Goal: Information Seeking & Learning: Learn about a topic

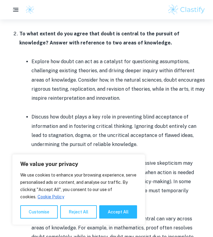
scroll to position [719, 0]
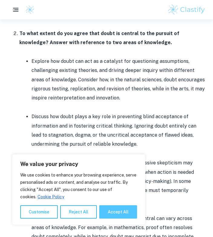
click at [112, 214] on button "Accept All" at bounding box center [118, 211] width 38 height 13
checkbox input "true"
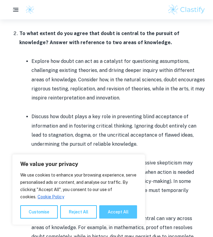
checkbox input "true"
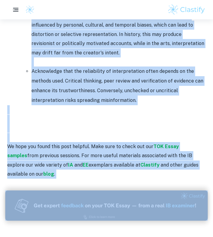
scroll to position [1864, 5]
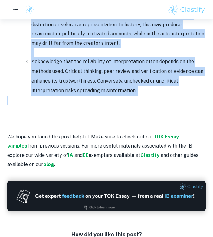
drag, startPoint x: 47, startPoint y: 53, endPoint x: 143, endPoint y: 66, distance: 97.5
copy div "LOR Ipsum Dolors Ame 5047 Cons Ad eli seddoeiusm te incididun, utla et dolore m…"
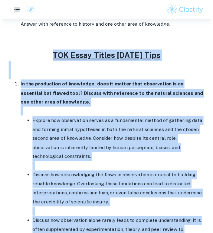
scroll to position [456, 1]
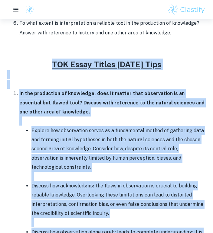
click at [97, 80] on p at bounding box center [106, 84] width 198 height 9
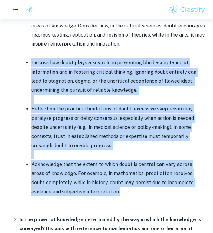
scroll to position [773, 0]
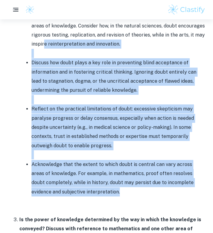
drag, startPoint x: 100, startPoint y: 188, endPoint x: 44, endPoint y: 35, distance: 162.6
click at [44, 35] on ul "Explore how doubt can act as a catalyst for questioning assumptions, challengin…" at bounding box center [112, 104] width 186 height 203
click at [44, 35] on p "Explore how doubt can act as a catalyst for questioning assumptions, challengin…" at bounding box center [118, 26] width 174 height 46
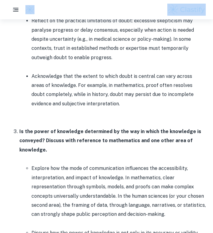
scroll to position [850, 5]
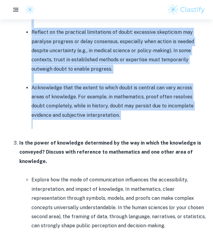
drag, startPoint x: 30, startPoint y: 89, endPoint x: 100, endPoint y: 120, distance: 76.6
click at [100, 120] on ul "Explore how doubt can act as a catalyst for questioning assumptions, challengin…" at bounding box center [112, 27] width 186 height 203
copy ul "Loremip dol sitam con adi el s doeiusmo tem incididuntu laboreetdol, magnaaliqu…"
